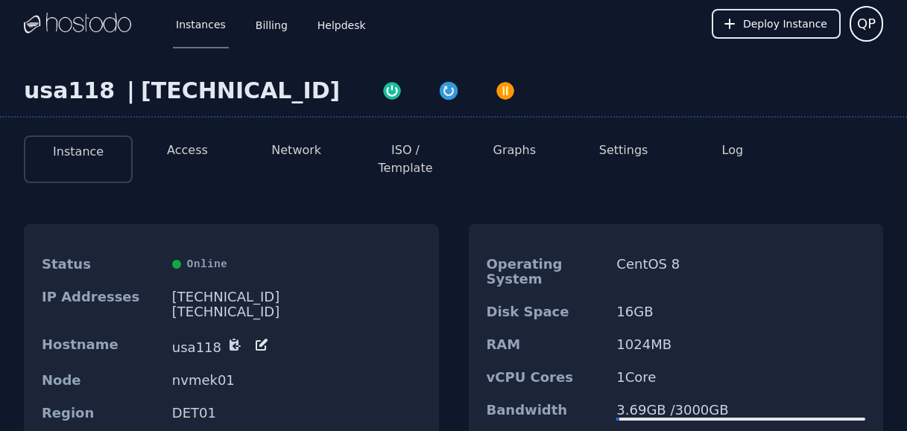
scroll to position [115, 0]
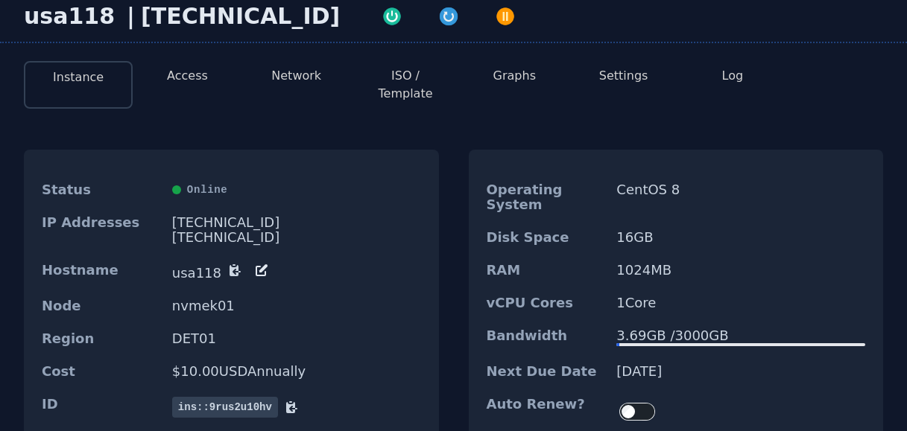
scroll to position [115, 0]
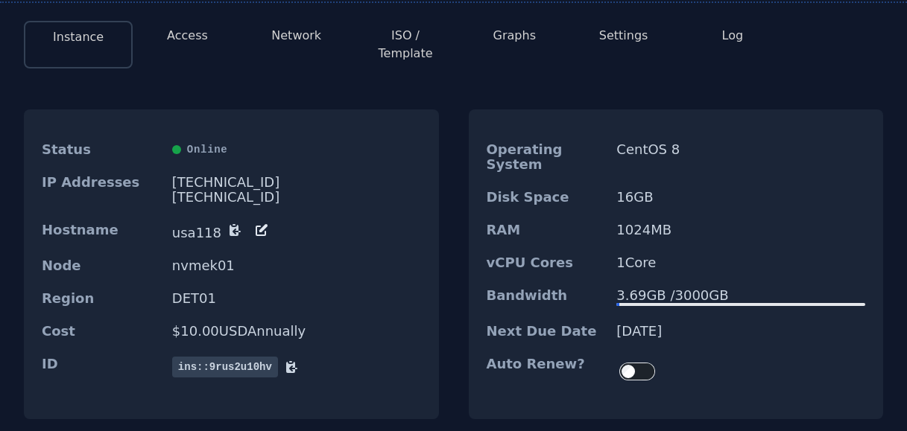
click at [690, 288] on div "3.69 GB / 3000 GB" at bounding box center [740, 295] width 249 height 15
click at [714, 288] on div "3.69 GB / 3000 GB" at bounding box center [740, 295] width 249 height 15
click at [625, 288] on div "3.69 GB / 3000 GB" at bounding box center [740, 295] width 249 height 15
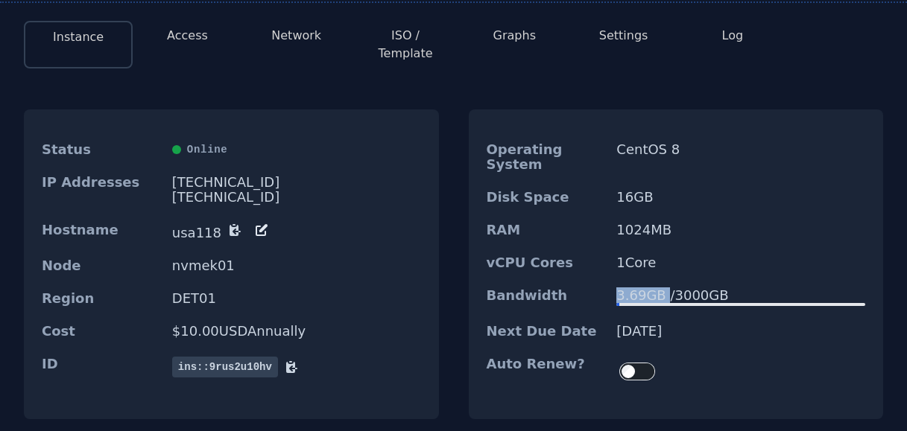
click at [625, 288] on div "3.69 GB / 3000 GB" at bounding box center [740, 295] width 249 height 15
click at [683, 288] on div "3.7 GB / 3000 GB" at bounding box center [740, 295] width 249 height 15
click at [629, 288] on div "3.7 GB / 3000 GB" at bounding box center [740, 295] width 249 height 15
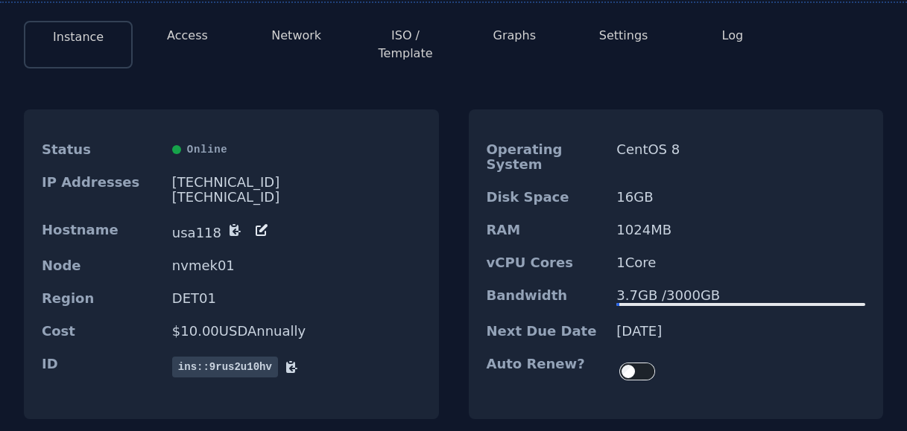
click at [670, 288] on div "3.7 GB / 3000 GB" at bounding box center [740, 295] width 249 height 15
click at [699, 288] on div "3.7 GB / 3000 GB" at bounding box center [740, 295] width 249 height 15
